Goal: Task Accomplishment & Management: Manage account settings

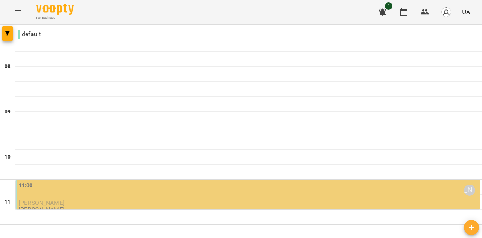
scroll to position [489, 0]
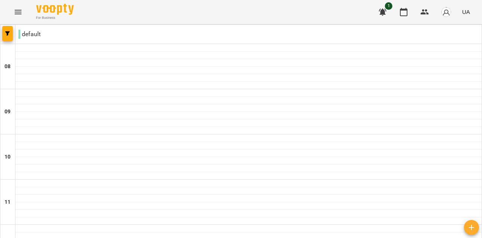
scroll to position [0, 0]
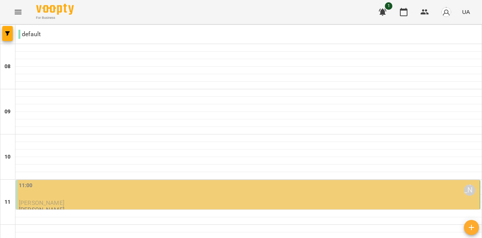
scroll to position [75, 0]
click at [318, 182] on div "11:00 [PERSON_NAME]" at bounding box center [249, 190] width 460 height 17
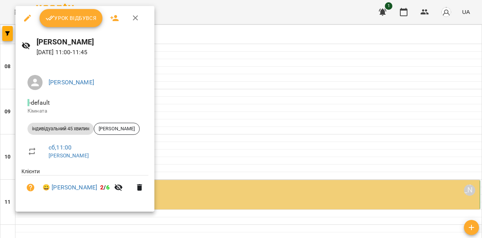
click at [69, 15] on span "Урок відбувся" at bounding box center [71, 18] width 51 height 9
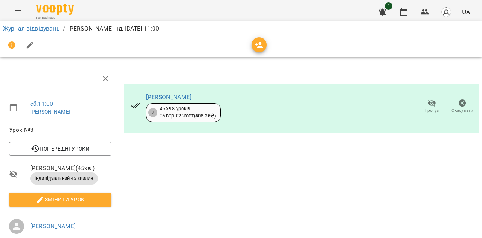
click at [449, 203] on div "[PERSON_NAME] 3 45 хв 8 уроків [DATE] - [DATE] ( 506.25 ₴ ) Прогул Скасувати" at bounding box center [302, 210] width 362 height 293
